Goal: Task Accomplishment & Management: Manage account settings

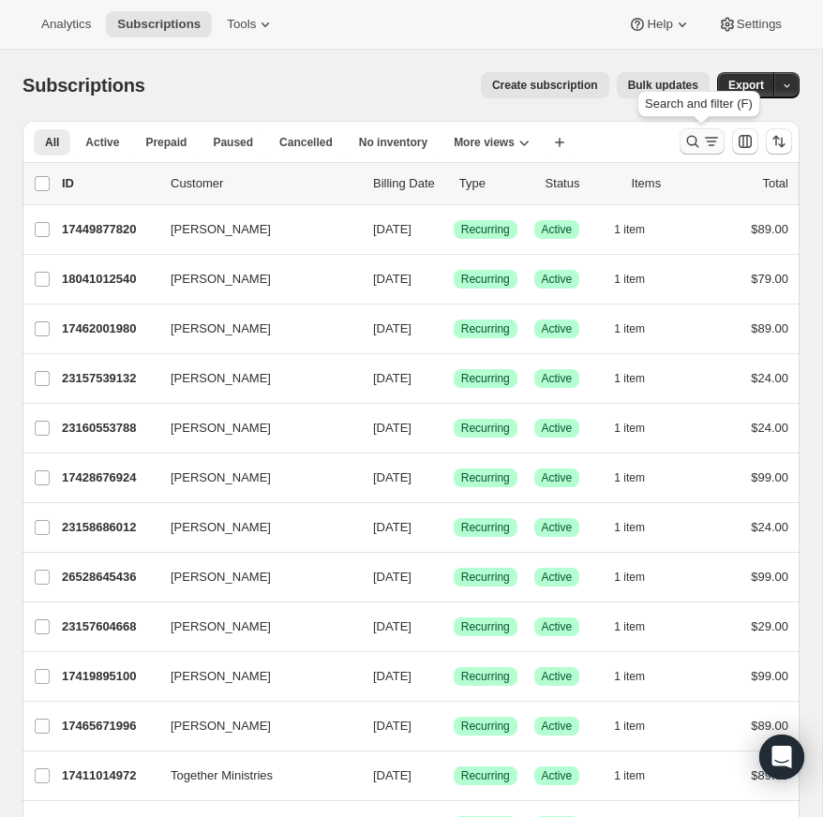
click at [689, 136] on icon "Search and filter results" at bounding box center [692, 141] width 19 height 19
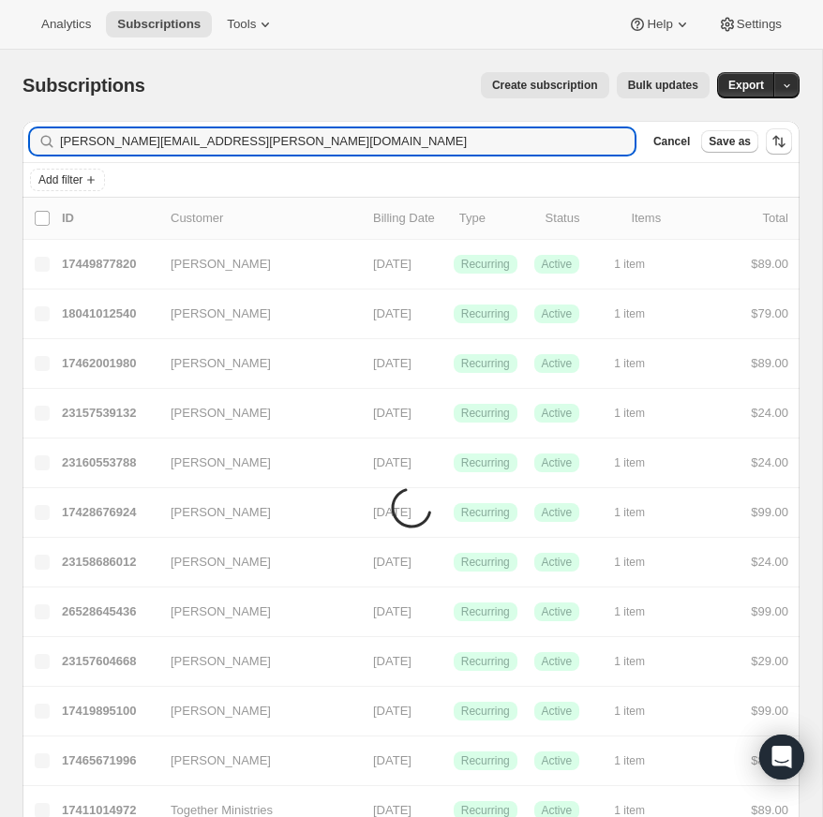
type input "[PERSON_NAME][EMAIL_ADDRESS][PERSON_NAME][DOMAIN_NAME]"
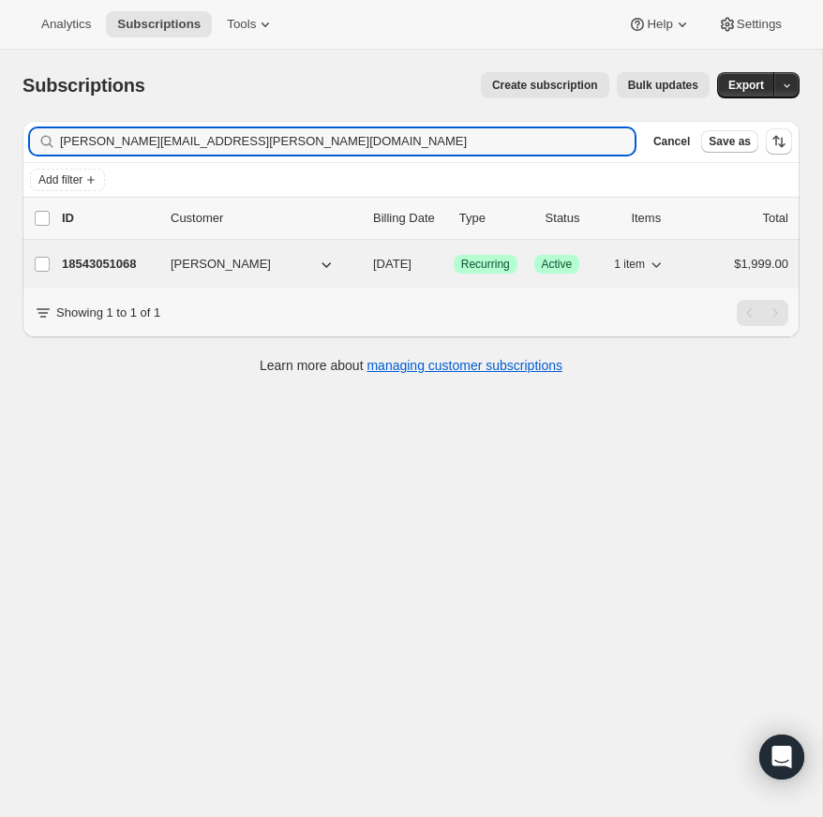
click at [122, 258] on p "18543051068" at bounding box center [109, 264] width 94 height 19
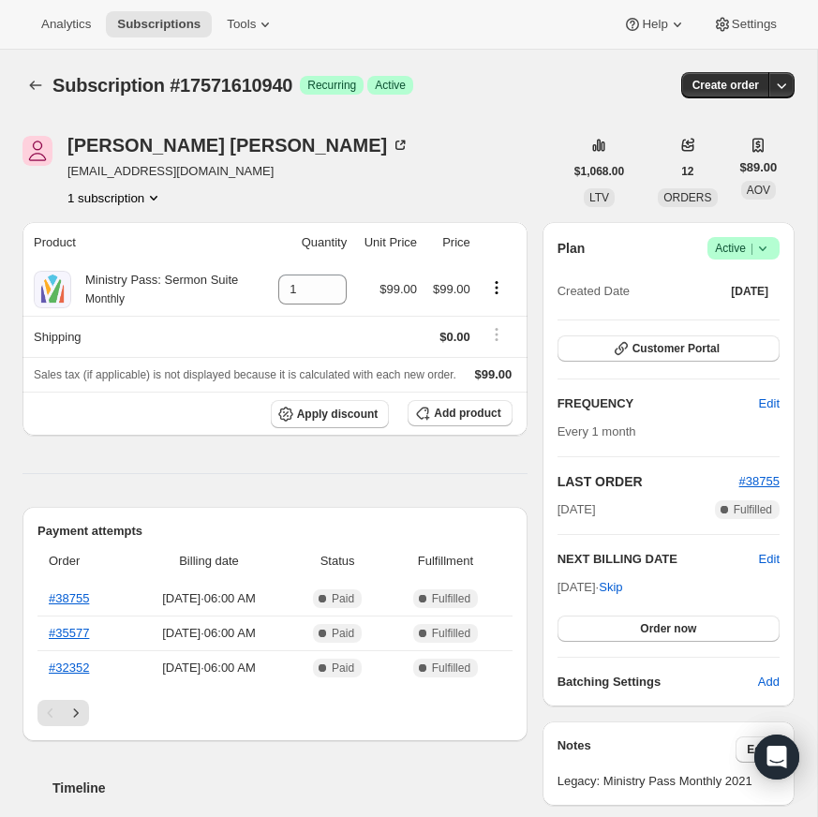
click at [762, 244] on icon at bounding box center [762, 248] width 19 height 19
click at [765, 312] on span "Cancel subscription" at bounding box center [738, 317] width 106 height 14
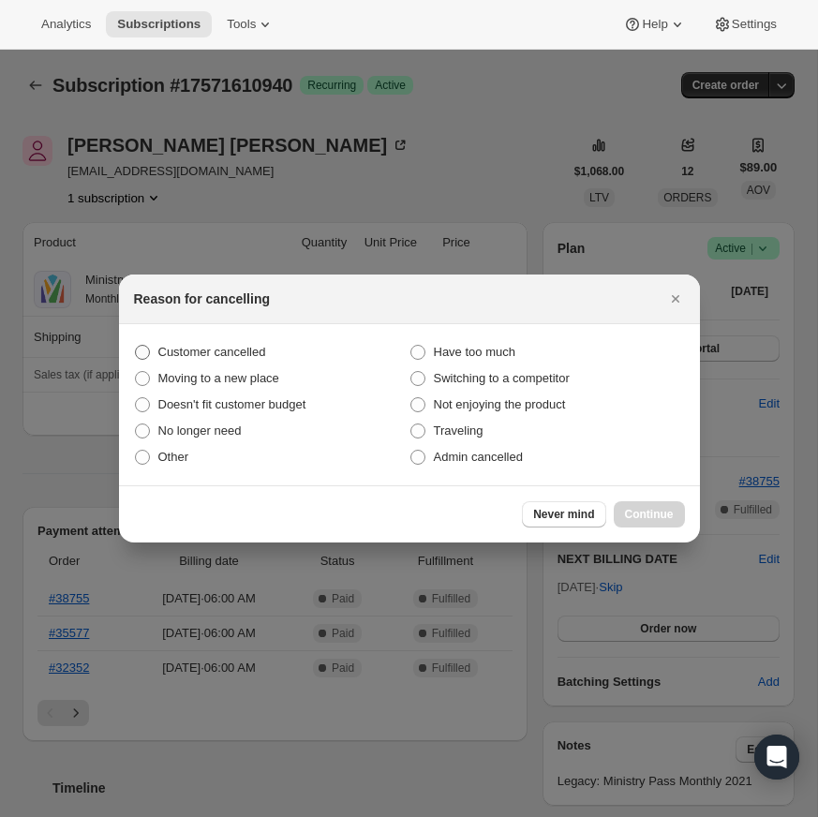
click at [143, 349] on span ":r15:" at bounding box center [142, 352] width 15 height 15
click at [136, 346] on input "Customer cancelled" at bounding box center [135, 345] width 1 height 1
radio input "true"
click at [648, 510] on span "Continue" at bounding box center [649, 514] width 49 height 15
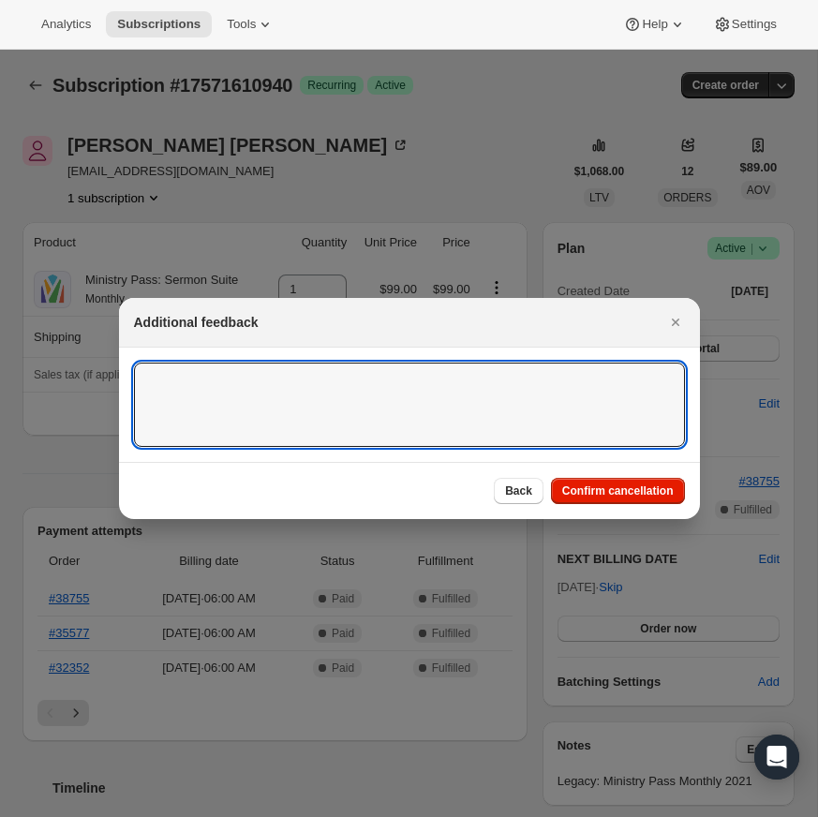
type textarea "church plant folded months ago"
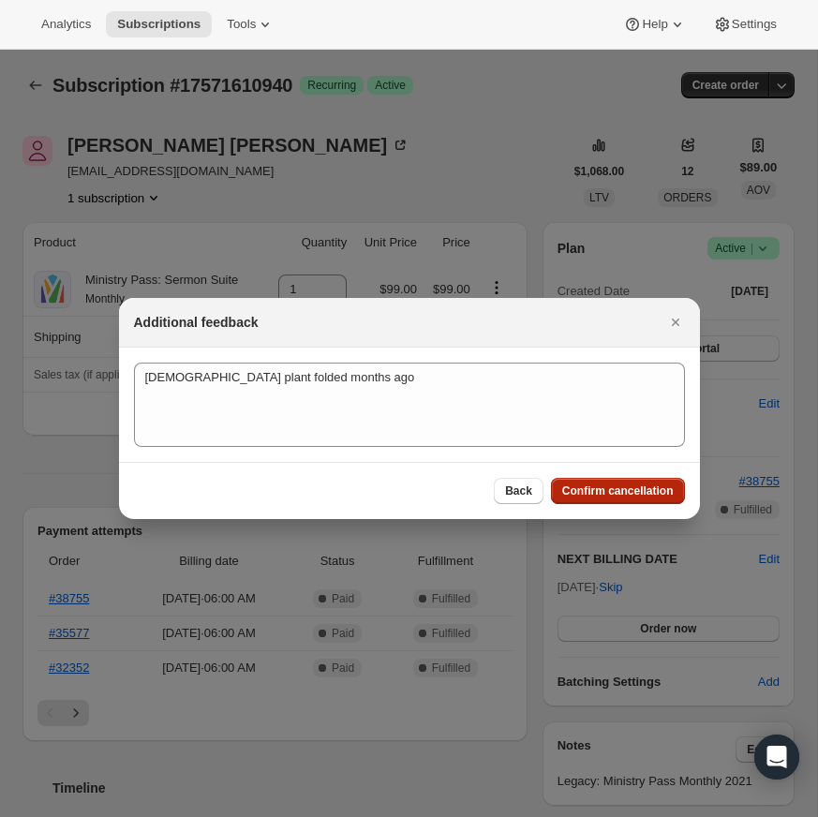
click at [602, 491] on span "Confirm cancellation" at bounding box center [617, 490] width 111 height 15
